Goal: Information Seeking & Learning: Check status

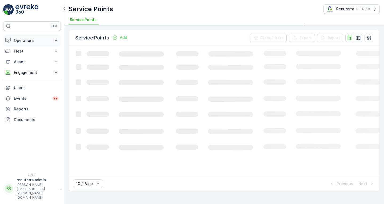
click at [28, 37] on button "Operations" at bounding box center [32, 40] width 58 height 11
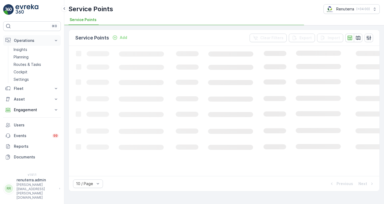
click at [29, 39] on p "Operations" at bounding box center [32, 40] width 36 height 5
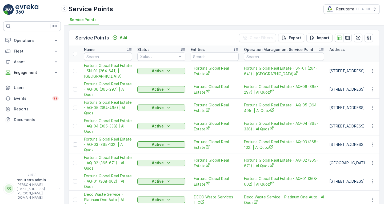
click at [32, 44] on button "Operations" at bounding box center [32, 40] width 58 height 11
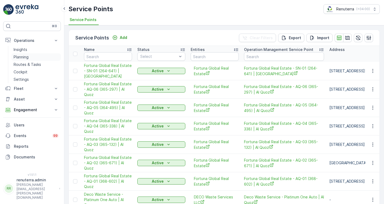
click at [30, 53] on link "Planning" at bounding box center [35, 56] width 49 height 7
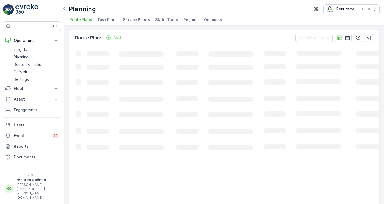
click at [136, 18] on span "Service Points" at bounding box center [136, 19] width 27 height 5
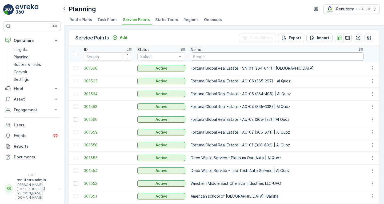
click at [211, 56] on input "text" at bounding box center [277, 56] width 173 height 9
type input "mari"
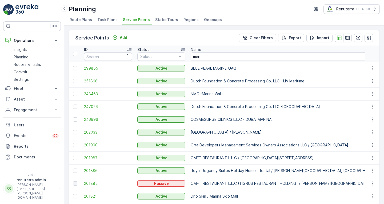
click at [91, 77] on td "251868" at bounding box center [107, 81] width 53 height 13
click at [94, 79] on span "251868" at bounding box center [108, 80] width 48 height 5
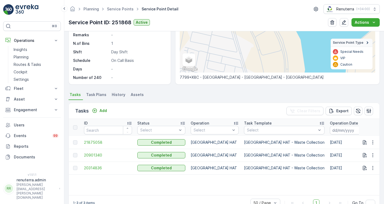
scroll to position [97, 0]
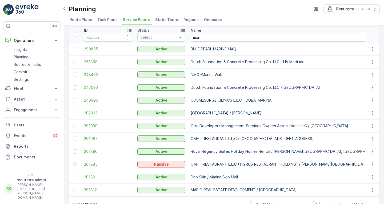
scroll to position [27, 0]
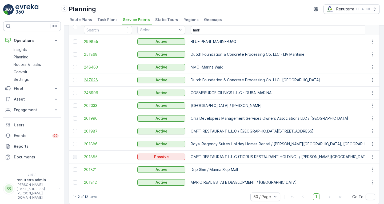
click at [91, 80] on span "247026" at bounding box center [108, 79] width 48 height 5
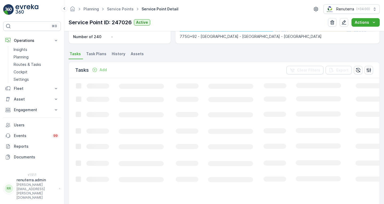
scroll to position [133, 0]
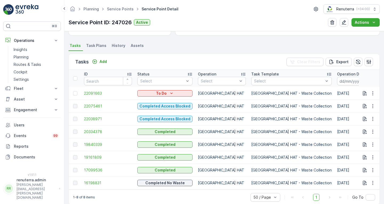
drag, startPoint x: 323, startPoint y: 129, endPoint x: 307, endPoint y: 126, distance: 16.3
click at [334, 126] on td "[DATE]" at bounding box center [375, 131] width 82 height 13
drag, startPoint x: 331, startPoint y: 118, endPoint x: 307, endPoint y: 113, distance: 24.5
click at [334, 113] on td "[DATE]" at bounding box center [375, 118] width 82 height 13
click at [98, 117] on span "22038971" at bounding box center [108, 118] width 48 height 5
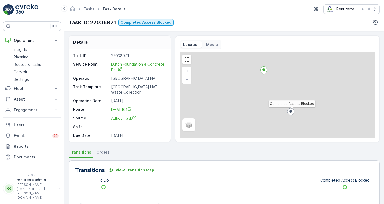
scroll to position [107, 0]
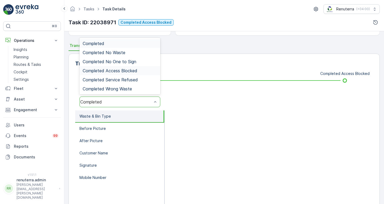
click at [123, 73] on div "Completed Access Blocked" at bounding box center [119, 70] width 81 height 9
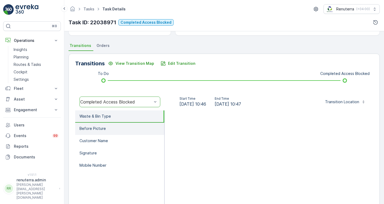
click at [113, 126] on li "Before Picture" at bounding box center [119, 129] width 89 height 12
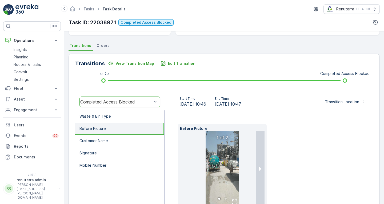
click at [223, 178] on img at bounding box center [223, 168] width 34 height 75
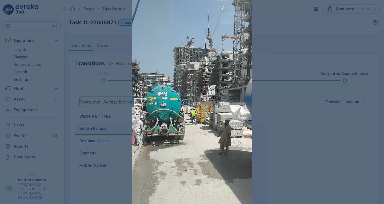
click at [281, 151] on div at bounding box center [192, 102] width 384 height 204
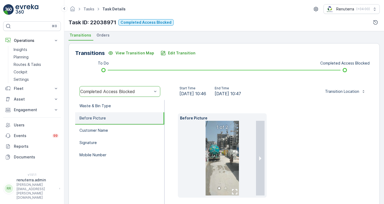
scroll to position [133, 0]
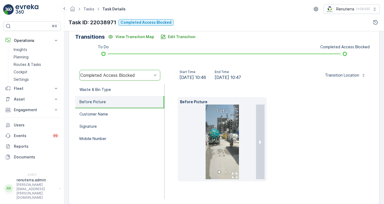
click at [260, 155] on button "next slide / item" at bounding box center [260, 141] width 9 height 75
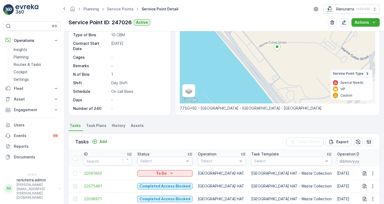
scroll to position [80, 0]
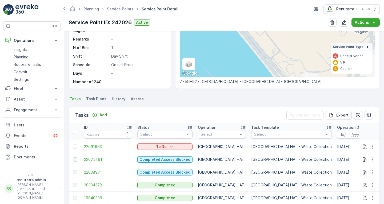
click at [98, 157] on span "22075461" at bounding box center [108, 159] width 48 height 5
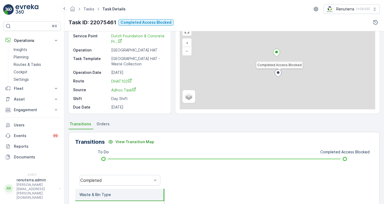
scroll to position [107, 0]
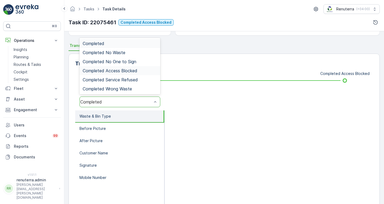
click at [124, 71] on span "Completed Access Blocked" at bounding box center [110, 70] width 55 height 5
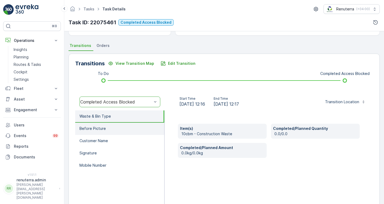
click at [107, 126] on li "Before Picture" at bounding box center [119, 129] width 89 height 12
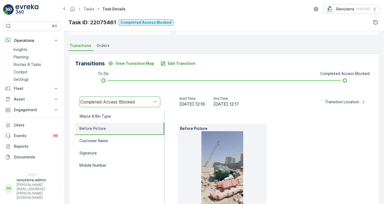
click at [199, 179] on li at bounding box center [222, 168] width 84 height 75
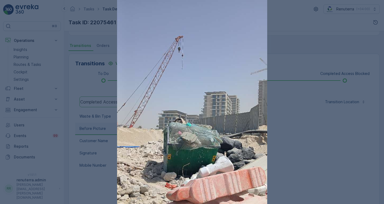
click at [373, 10] on div at bounding box center [192, 102] width 384 height 204
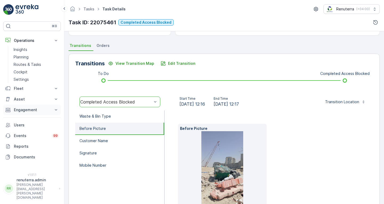
click at [29, 108] on p "Engagement" at bounding box center [32, 109] width 36 height 5
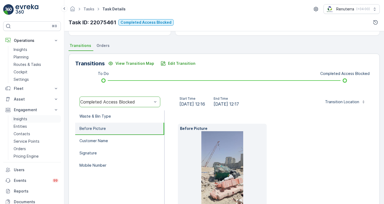
click at [27, 115] on link "Insights" at bounding box center [35, 118] width 49 height 7
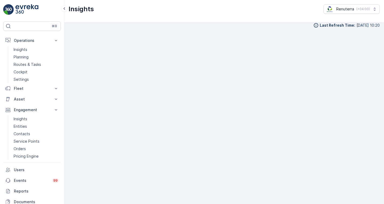
scroll to position [5, 0]
drag, startPoint x: 33, startPoint y: 41, endPoint x: 24, endPoint y: 48, distance: 11.4
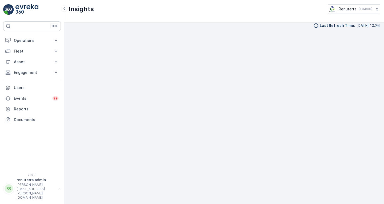
scroll to position [5, 0]
